Goal: Check status: Check status

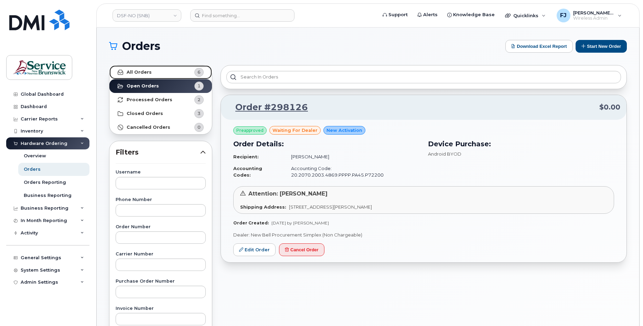
click at [155, 75] on link "All Orders 6" at bounding box center [160, 72] width 102 height 14
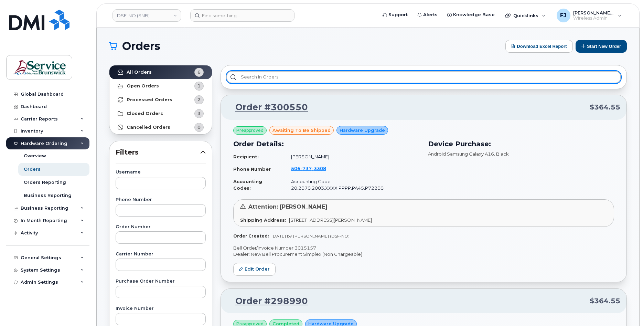
click at [362, 78] on input "text" at bounding box center [423, 77] width 394 height 12
paste input "30050"
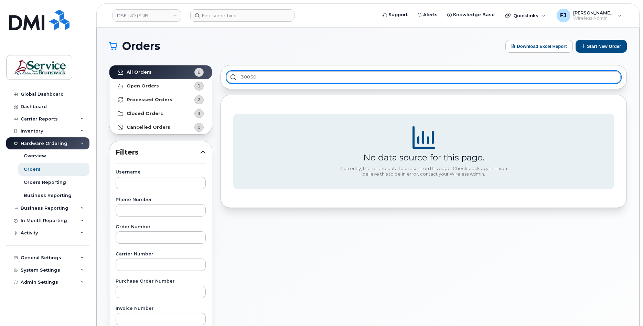
drag, startPoint x: 268, startPoint y: 74, endPoint x: 232, endPoint y: 75, distance: 35.8
click at [232, 75] on input "30050" at bounding box center [423, 77] width 394 height 12
type input "30050"
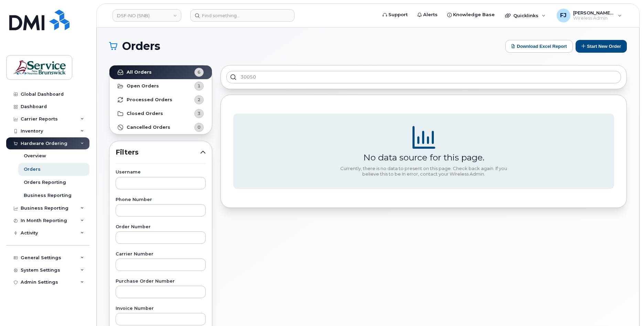
click at [246, 98] on div "No data source for this page. Currently, there is no data to present on this pa…" at bounding box center [423, 151] width 406 height 113
click at [175, 72] on link "All Orders 6" at bounding box center [160, 72] width 102 height 14
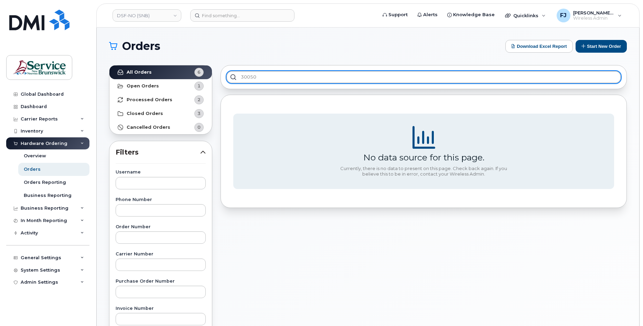
click at [277, 79] on input "30050" at bounding box center [423, 77] width 394 height 12
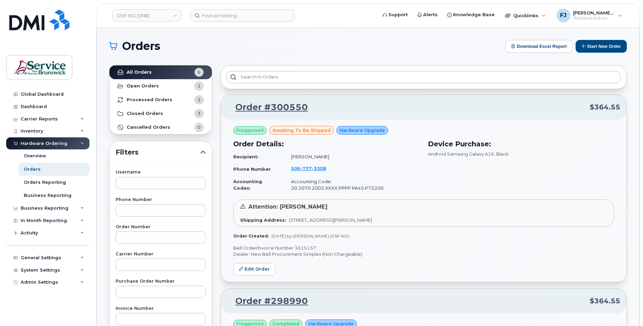
drag, startPoint x: 316, startPoint y: 102, endPoint x: 264, endPoint y: 104, distance: 51.6
click at [264, 104] on p "Order #300550 $364.55" at bounding box center [423, 107] width 393 height 12
copy link "#300550"
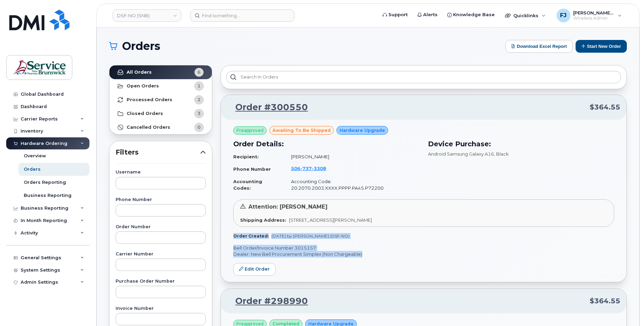
drag, startPoint x: 367, startPoint y: 253, endPoint x: 229, endPoint y: 239, distance: 138.2
click at [229, 239] on div "Preapproved awaiting to be shipped Hardware Upgrade Order Details: Recipient: N…" at bounding box center [423, 201] width 405 height 162
copy div "Order Created: Sep 11, 2025 by Pelletier, Geneviève (DSF-NO) Bell Order/Invoice…"
click at [380, 250] on p "Bell Order/Invoice Number 3015157" at bounding box center [423, 247] width 381 height 7
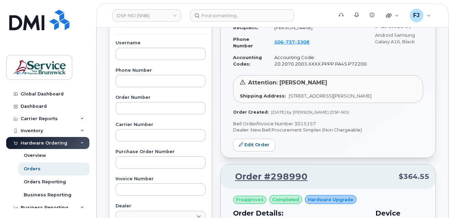
scroll to position [105, 0]
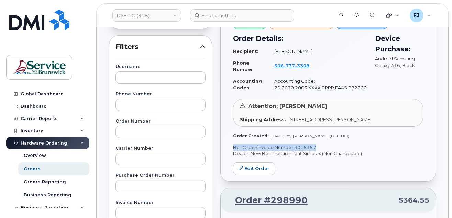
drag, startPoint x: 299, startPoint y: 147, endPoint x: 234, endPoint y: 150, distance: 65.4
click at [234, 150] on p "Bell Order/Invoice Number 3015157" at bounding box center [328, 147] width 190 height 7
click at [265, 157] on div "Preapproved awaiting to be shipped Hardware Upgrade Order Details: Recipient: N…" at bounding box center [328, 97] width 215 height 167
click at [259, 150] on p "Bell Order/Invoice Number 3015157" at bounding box center [328, 147] width 190 height 7
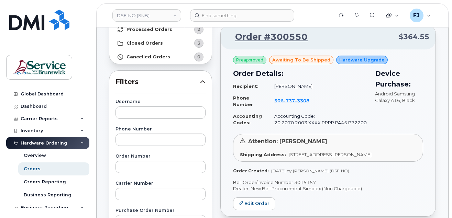
scroll to position [0, 0]
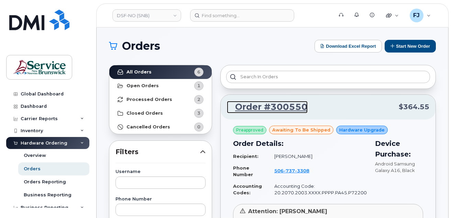
click at [279, 108] on link "Order #300550" at bounding box center [267, 107] width 81 height 12
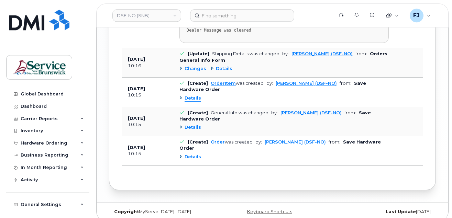
scroll to position [844, 0]
click at [191, 124] on span "Details" at bounding box center [193, 127] width 17 height 7
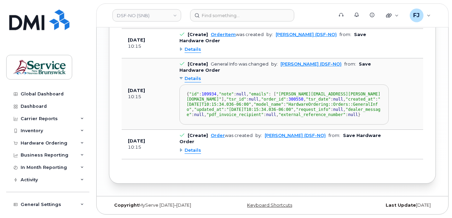
scroll to position [914, 0]
click at [216, 92] on span "109934" at bounding box center [208, 94] width 15 height 5
click at [228, 92] on div "{ "id" : 109934 , "note" : null , "emails" : [ "[PERSON_NAME][EMAIL_ADDRESS][PE…" at bounding box center [284, 105] width 195 height 26
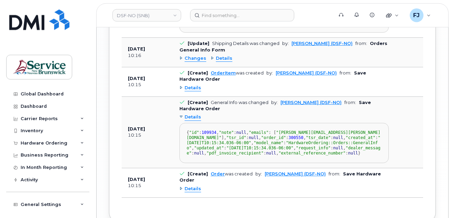
scroll to position [844, 0]
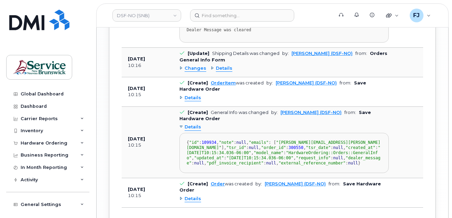
click at [191, 95] on span "Details" at bounding box center [193, 98] width 17 height 7
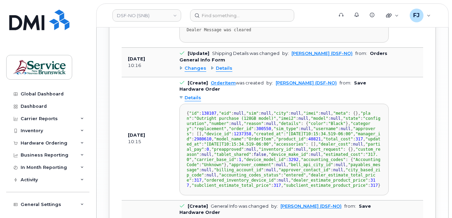
click at [209, 112] on span "138107" at bounding box center [208, 113] width 15 height 5
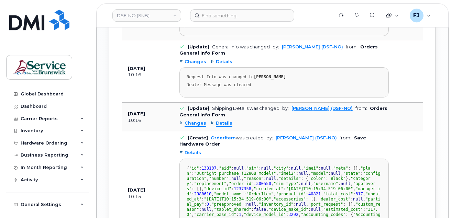
scroll to position [774, 0]
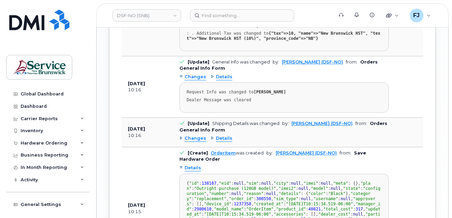
click at [194, 135] on span "Changes" at bounding box center [196, 138] width 22 height 7
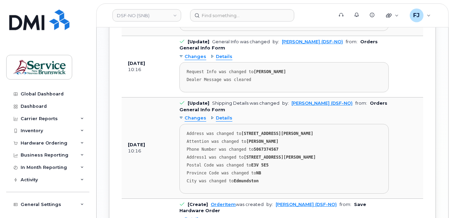
scroll to position [809, 0]
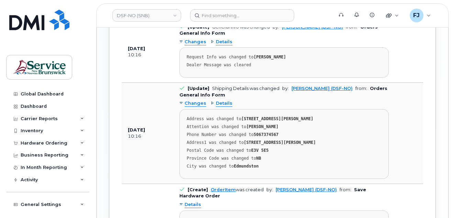
drag, startPoint x: 351, startPoint y: 113, endPoint x: 240, endPoint y: 113, distance: 111.4
click at [240, 117] on div "Address was changed to [STREET_ADDRESS][PERSON_NAME]" at bounding box center [284, 119] width 195 height 5
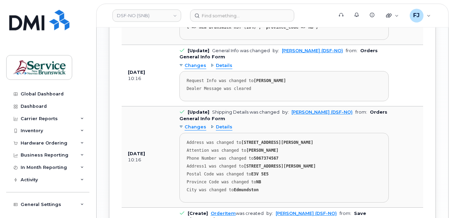
scroll to position [774, 0]
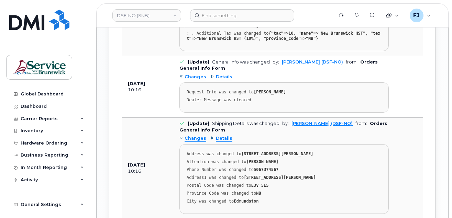
drag, startPoint x: 303, startPoint y: 83, endPoint x: 182, endPoint y: 89, distance: 120.8
click at [182, 89] on pre "Request Info was changed to [PERSON_NAME] Dealer Message was cleared" at bounding box center [283, 98] width 209 height 30
drag, startPoint x: 189, startPoint y: 95, endPoint x: 250, endPoint y: 97, distance: 61.2
click at [250, 97] on pre "Request Info was changed to [PERSON_NAME] Dealer Message was cleared" at bounding box center [283, 98] width 209 height 30
click at [254, 98] on div "Dealer Message was cleared" at bounding box center [284, 100] width 195 height 5
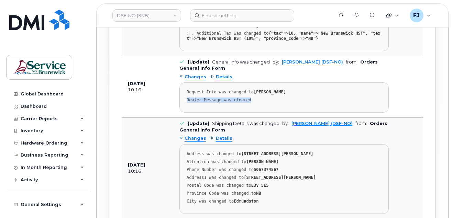
drag, startPoint x: 255, startPoint y: 97, endPoint x: 182, endPoint y: 98, distance: 72.9
click at [182, 98] on pre "Request Info was changed to [PERSON_NAME] Dealer Message was cleared" at bounding box center [283, 98] width 209 height 30
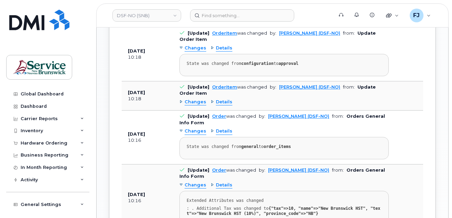
scroll to position [564, 0]
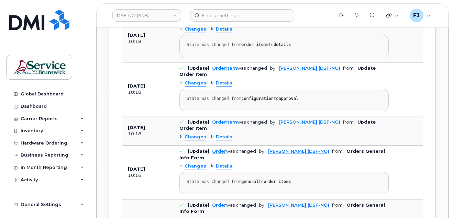
click at [248, 96] on strong "configuration" at bounding box center [257, 98] width 32 height 5
click at [188, 134] on span "Changes" at bounding box center [196, 137] width 22 height 7
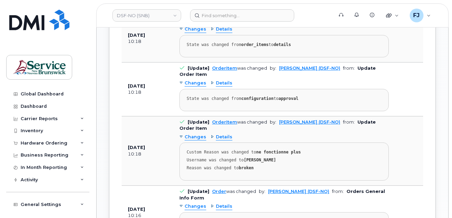
click at [293, 150] on div "Custom Reason was changed to ne fonctionne plus" at bounding box center [284, 152] width 195 height 5
drag, startPoint x: 303, startPoint y: 149, endPoint x: 252, endPoint y: 151, distance: 51.3
click at [252, 151] on pre "Custom Reason was changed to ne fonctionne plus Username was changed to [PERSON…" at bounding box center [283, 162] width 209 height 38
drag, startPoint x: 246, startPoint y: 165, endPoint x: 237, endPoint y: 164, distance: 9.6
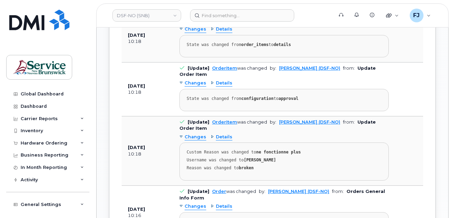
click at [237, 164] on pre "Custom Reason was changed to ne fonctionne plus Username was changed to [PERSON…" at bounding box center [283, 162] width 209 height 38
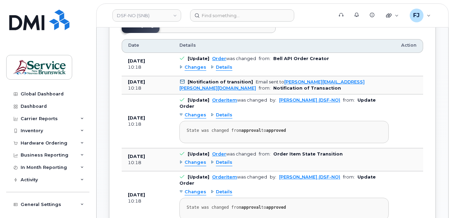
scroll to position [318, 0]
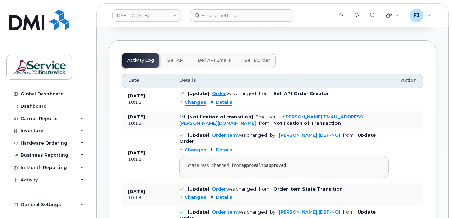
click at [195, 99] on span "Changes" at bounding box center [196, 102] width 22 height 7
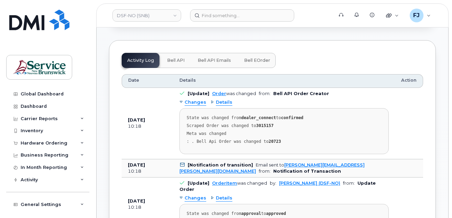
click at [221, 99] on span "Details" at bounding box center [224, 102] width 17 height 7
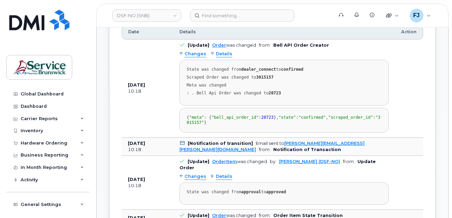
scroll to position [351, 0]
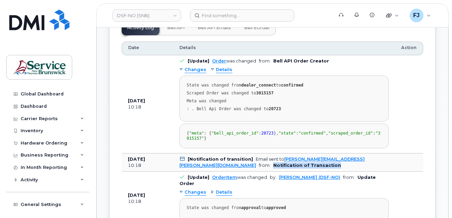
drag, startPoint x: 335, startPoint y: 188, endPoint x: 267, endPoint y: 185, distance: 67.4
click at [267, 172] on td "[Notification of transition] Email sent to [PERSON_NAME][EMAIL_ADDRESS][PERSON_…" at bounding box center [284, 163] width 222 height 19
click at [182, 162] on icon at bounding box center [182, 159] width 4 height 4
click at [200, 162] on b "[Notification of transition]" at bounding box center [220, 159] width 65 height 5
click at [258, 168] on div "Email sent to [PERSON_NAME][EMAIL_ADDRESS][PERSON_NAME][DOMAIN_NAME]" at bounding box center [271, 162] width 185 height 11
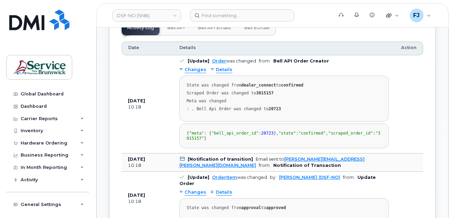
click at [294, 168] on b "Notification of Transaction" at bounding box center [307, 165] width 68 height 5
click at [267, 172] on td "[Notification of transition] Email sent to [PERSON_NAME][EMAIL_ADDRESS][PERSON_…" at bounding box center [284, 163] width 222 height 19
drag, startPoint x: 333, startPoint y: 185, endPoint x: 270, endPoint y: 186, distance: 62.9
click at [270, 172] on td "[Notification of transition] Email sent to [PERSON_NAME][EMAIL_ADDRESS][PERSON_…" at bounding box center [284, 163] width 222 height 19
click at [258, 168] on div "Email sent to [PERSON_NAME][EMAIL_ADDRESS][PERSON_NAME][DOMAIN_NAME]" at bounding box center [271, 162] width 185 height 11
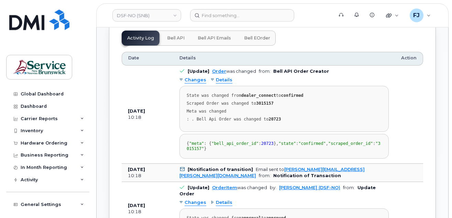
scroll to position [316, 0]
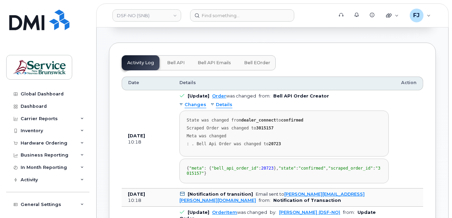
click at [217, 60] on span "Bell API Emails" at bounding box center [214, 63] width 33 height 6
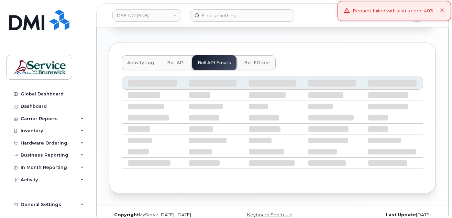
click at [174, 60] on span "Bell API" at bounding box center [176, 63] width 18 height 6
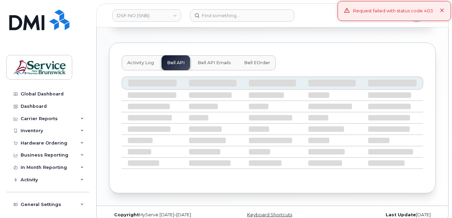
scroll to position [259, 0]
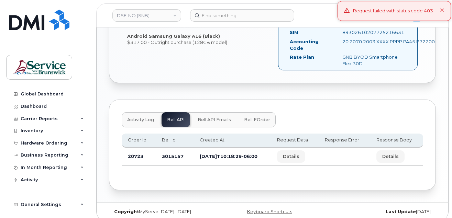
click at [146, 56] on div "[PERSON_NAME] [PHONE_NUMBER] City of Use: [GEOGRAPHIC_DATA] Business Account: 0…" at bounding box center [273, 41] width 302 height 69
click at [207, 112] on button "Bell API Emails" at bounding box center [214, 119] width 44 height 15
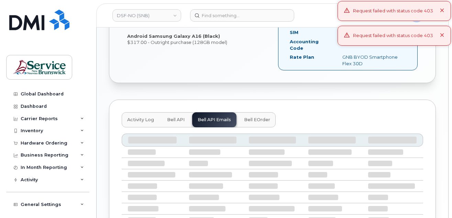
click at [143, 117] on span "Activity Log" at bounding box center [140, 120] width 27 height 6
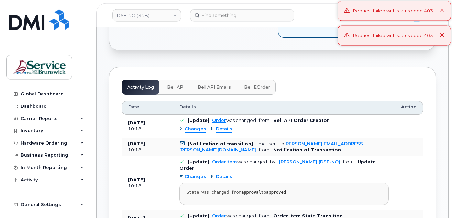
scroll to position [294, 0]
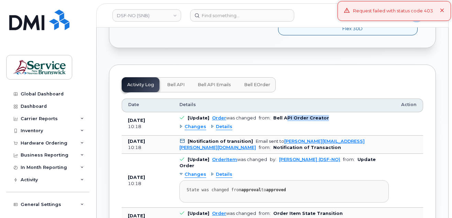
drag, startPoint x: 283, startPoint y: 111, endPoint x: 323, endPoint y: 113, distance: 39.3
click at [323, 113] on td "[Update] Order was changed from: Bell API Order Creator Changes Details" at bounding box center [284, 123] width 222 height 23
click at [288, 116] on b "Bell API Order Creator" at bounding box center [301, 118] width 56 height 5
click at [193, 124] on span "Changes" at bounding box center [196, 127] width 22 height 7
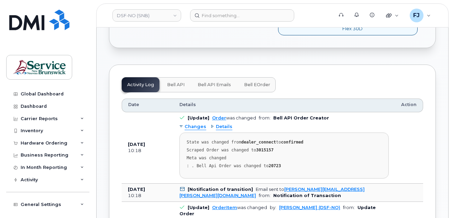
click at [276, 156] on div "Meta was changed" at bounding box center [284, 158] width 195 height 5
click at [259, 82] on span "Bell eOrder" at bounding box center [257, 85] width 26 height 6
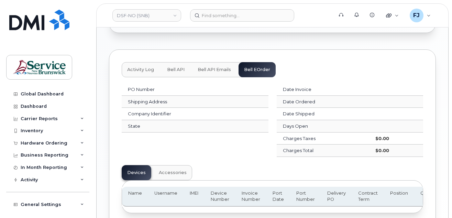
scroll to position [327, 0]
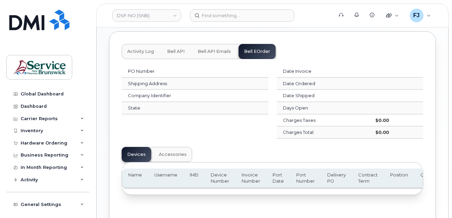
click at [160, 152] on span "Accessories" at bounding box center [173, 155] width 28 height 6
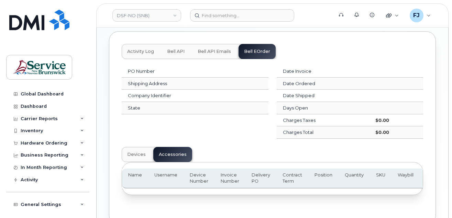
click at [135, 152] on span "Devices" at bounding box center [136, 155] width 19 height 6
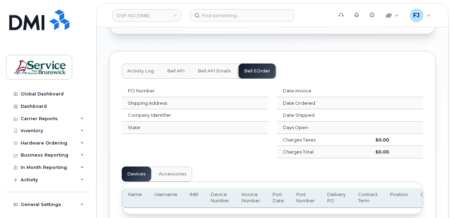
scroll to position [292, 0]
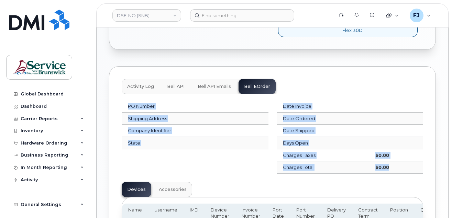
drag, startPoint x: 129, startPoint y: 100, endPoint x: 397, endPoint y: 164, distance: 275.4
click at [269, 149] on div "PO Number Shipping Address Company Identifier State" at bounding box center [195, 124] width 147 height 49
click at [243, 149] on div "PO Number Shipping Address Company Identifier State" at bounding box center [195, 136] width 155 height 81
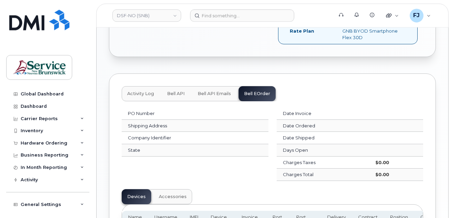
scroll to position [257, 0]
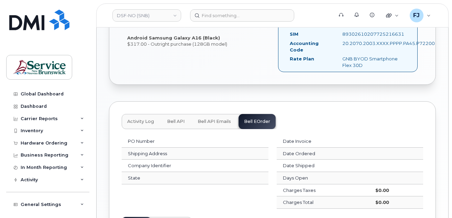
click at [140, 119] on span "Activity Log" at bounding box center [140, 122] width 27 height 6
